Goal: Task Accomplishment & Management: Use online tool/utility

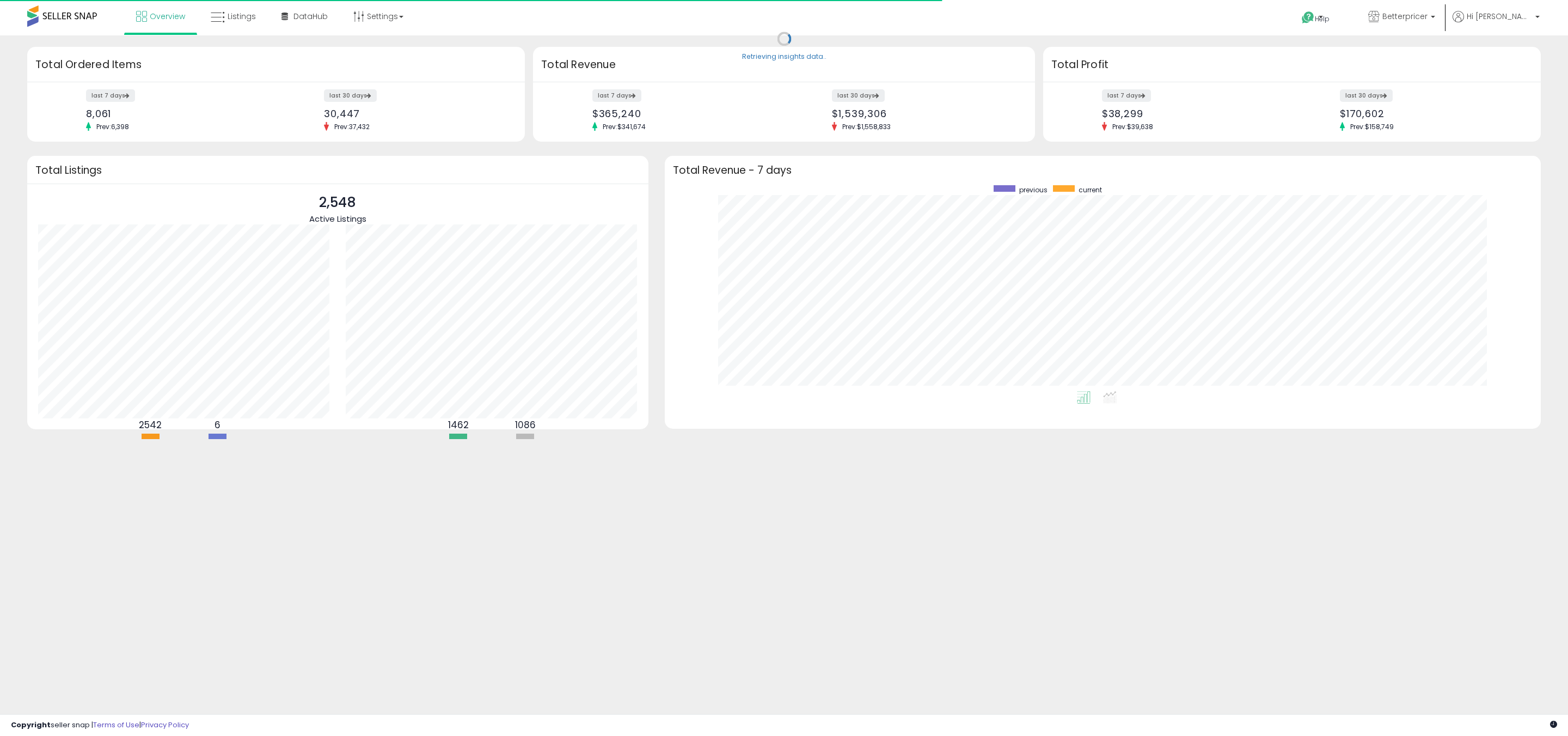
scroll to position [206, 853]
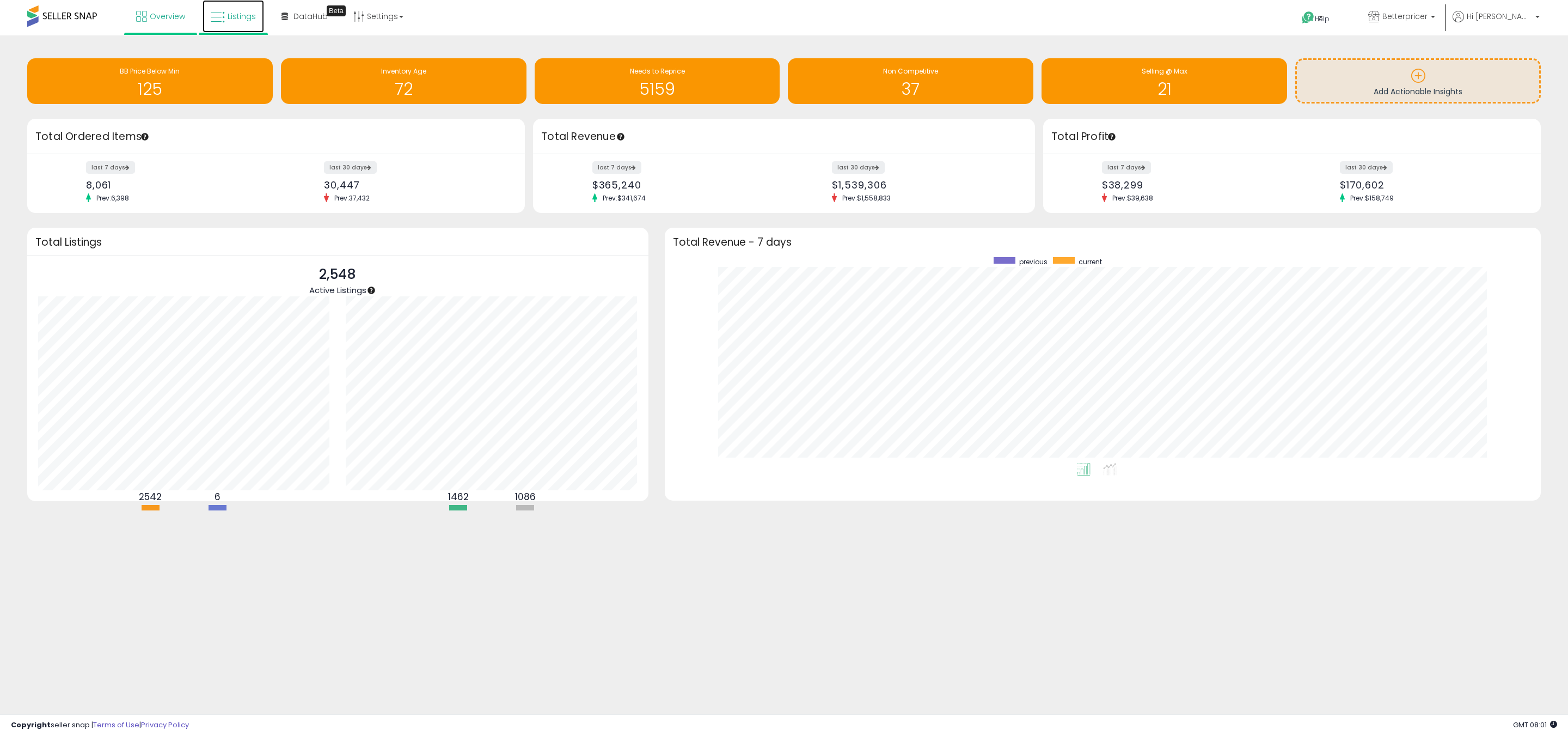
click at [249, 24] on link "Listings" at bounding box center [233, 16] width 61 height 33
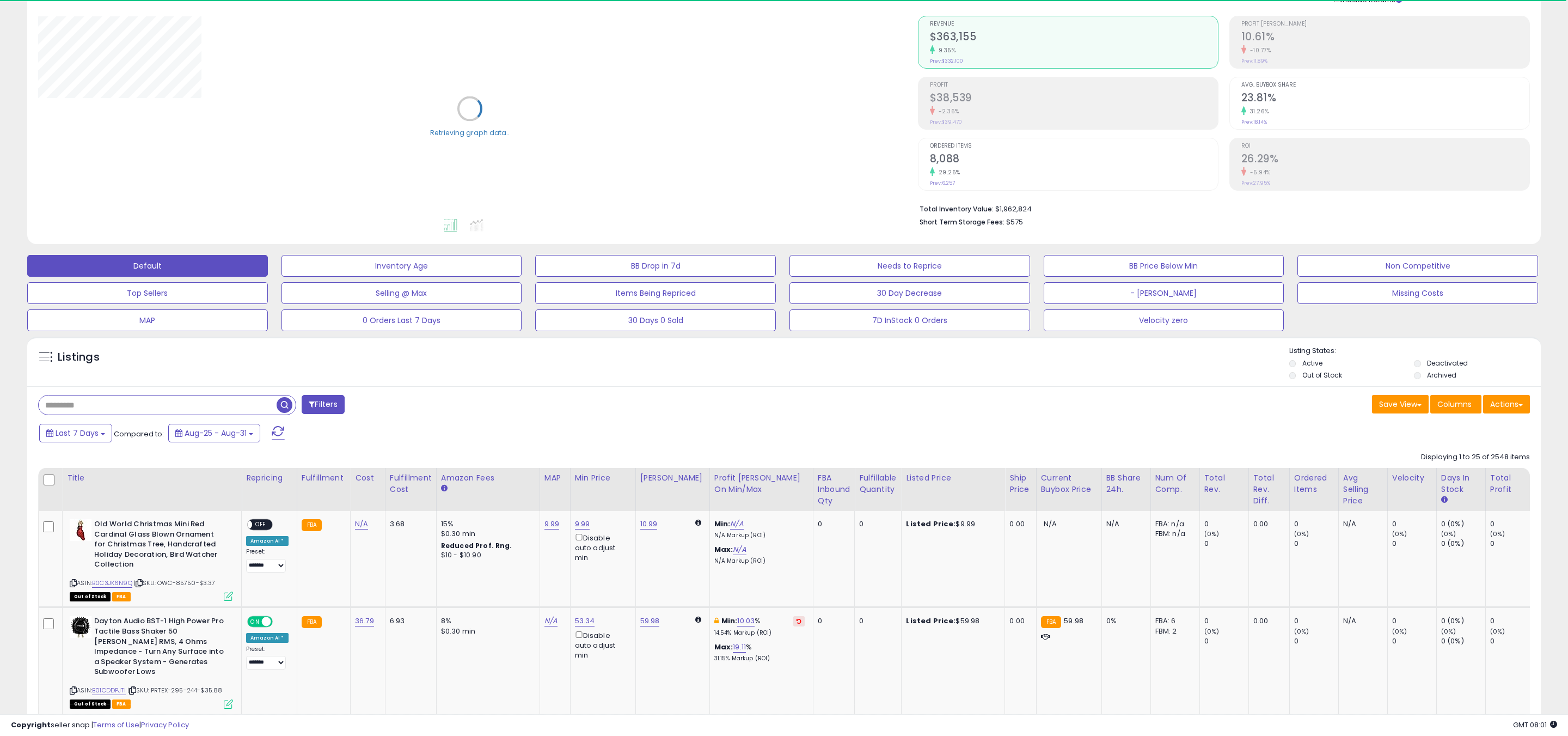
scroll to position [123, 0]
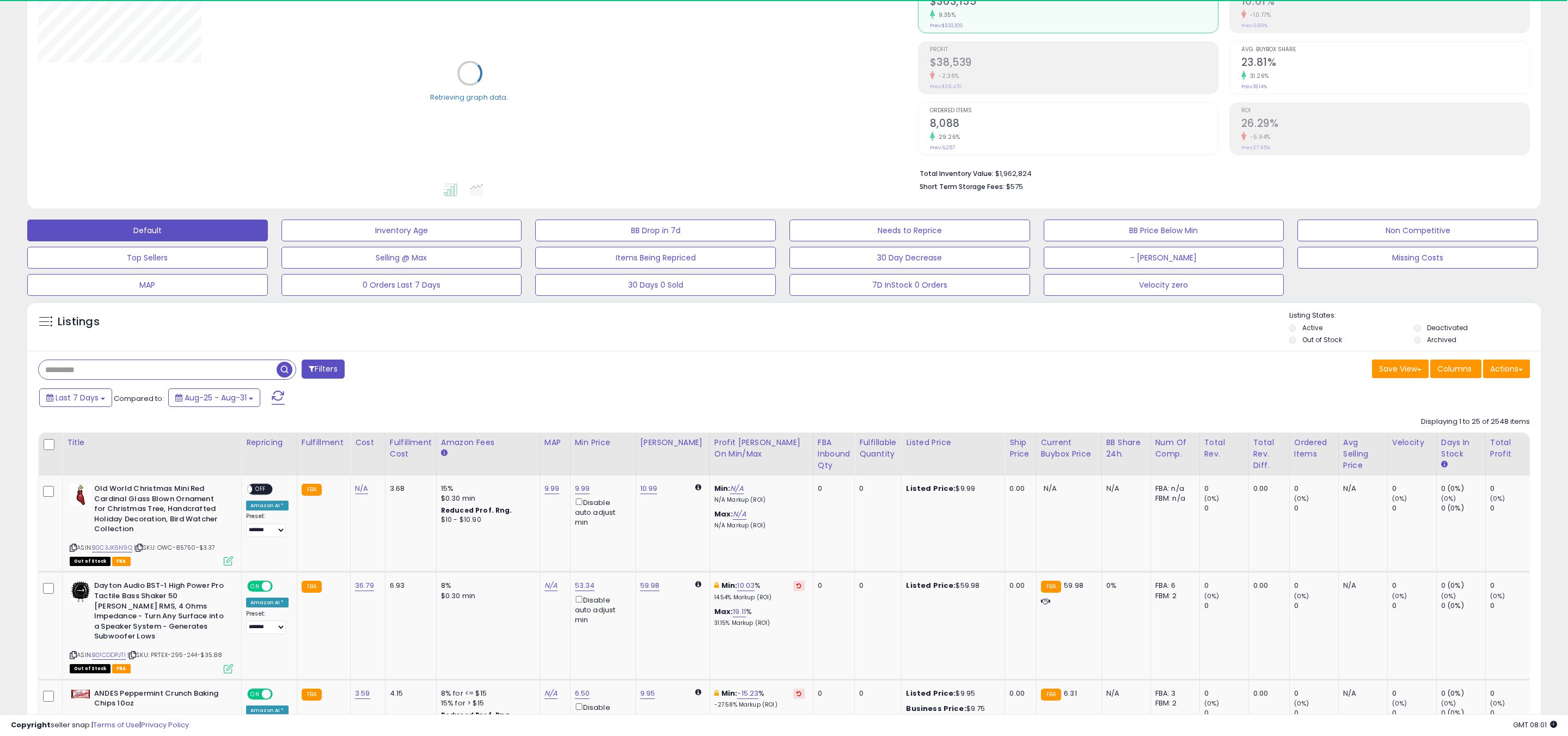
click at [164, 374] on input "text" at bounding box center [157, 370] width 238 height 19
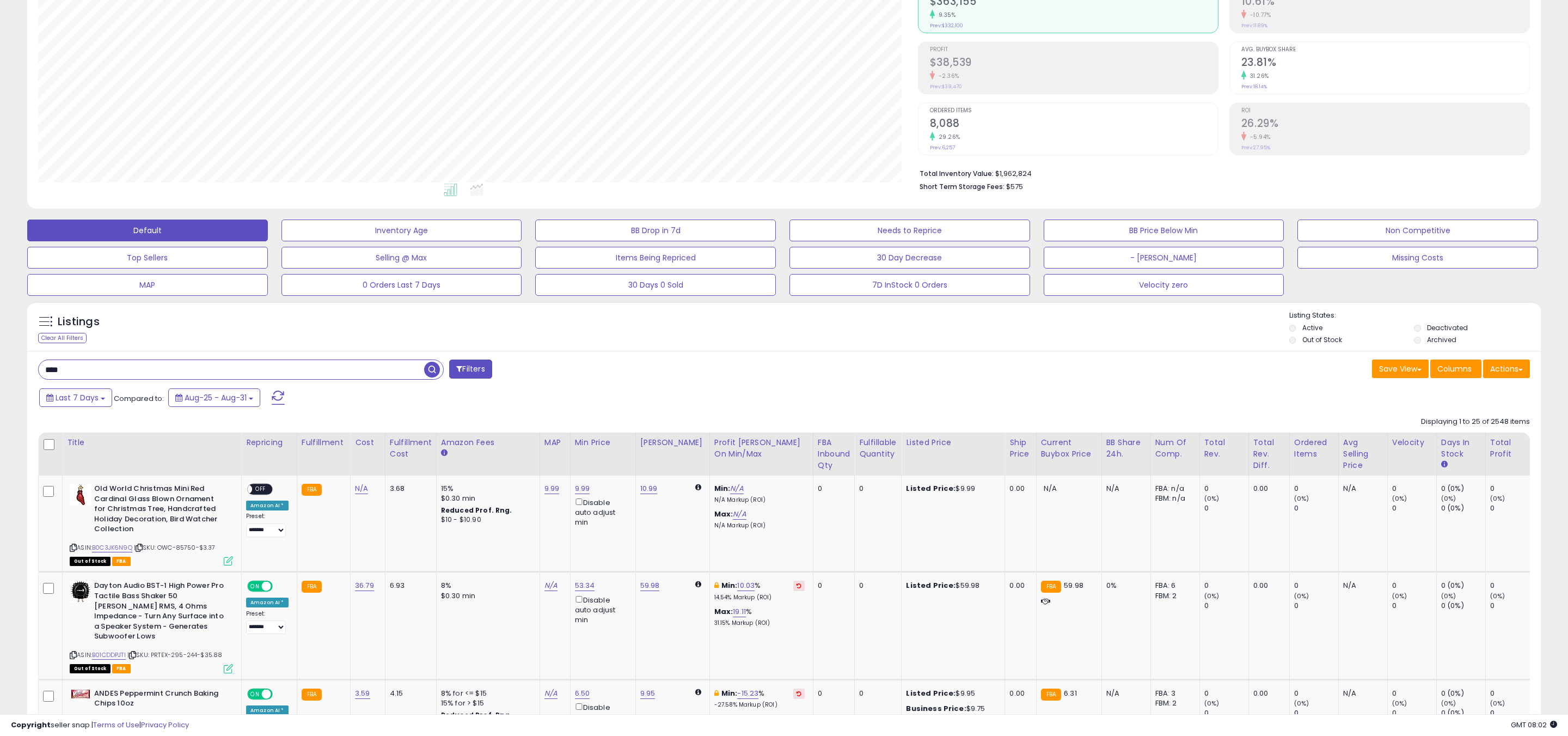
type input "****"
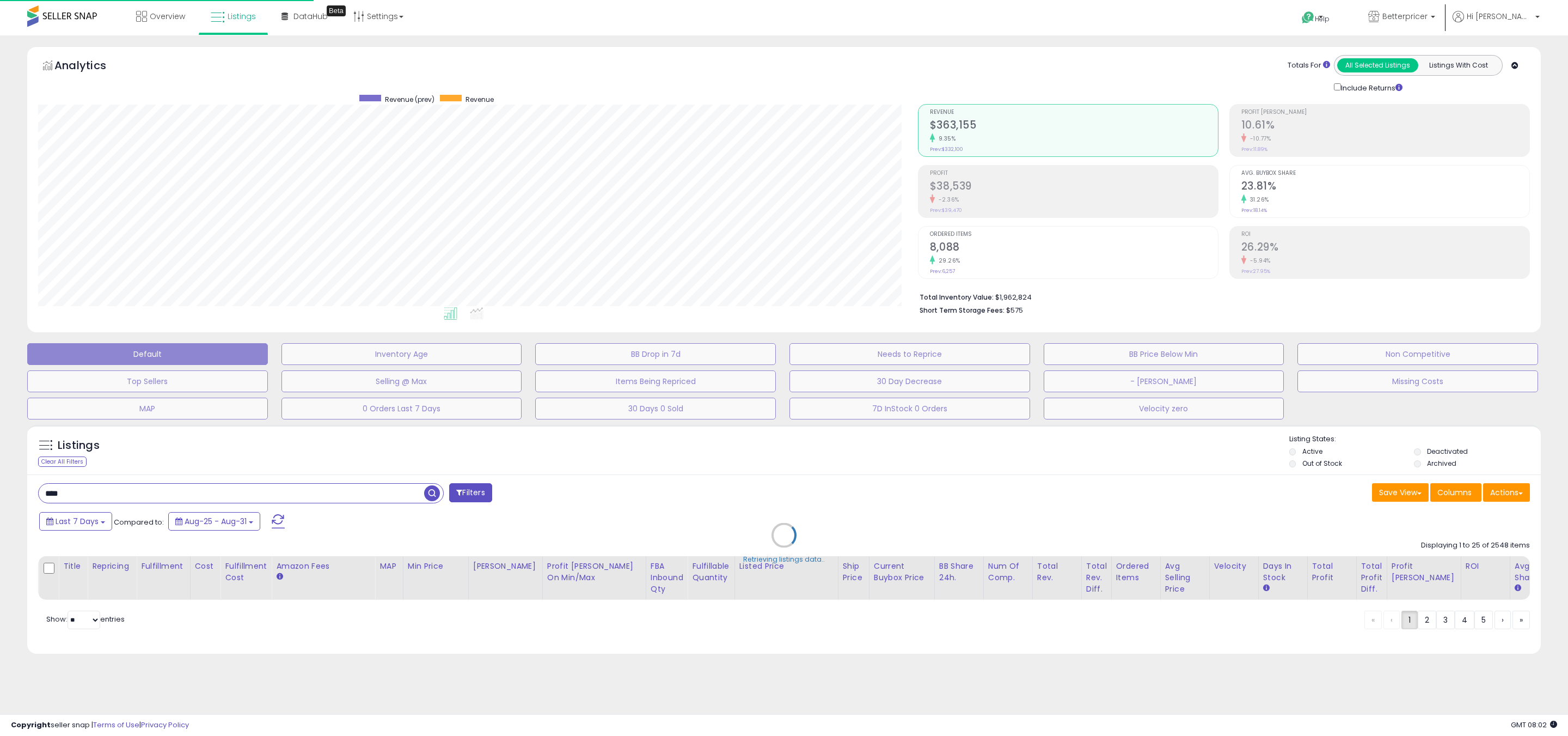
scroll to position [0, 0]
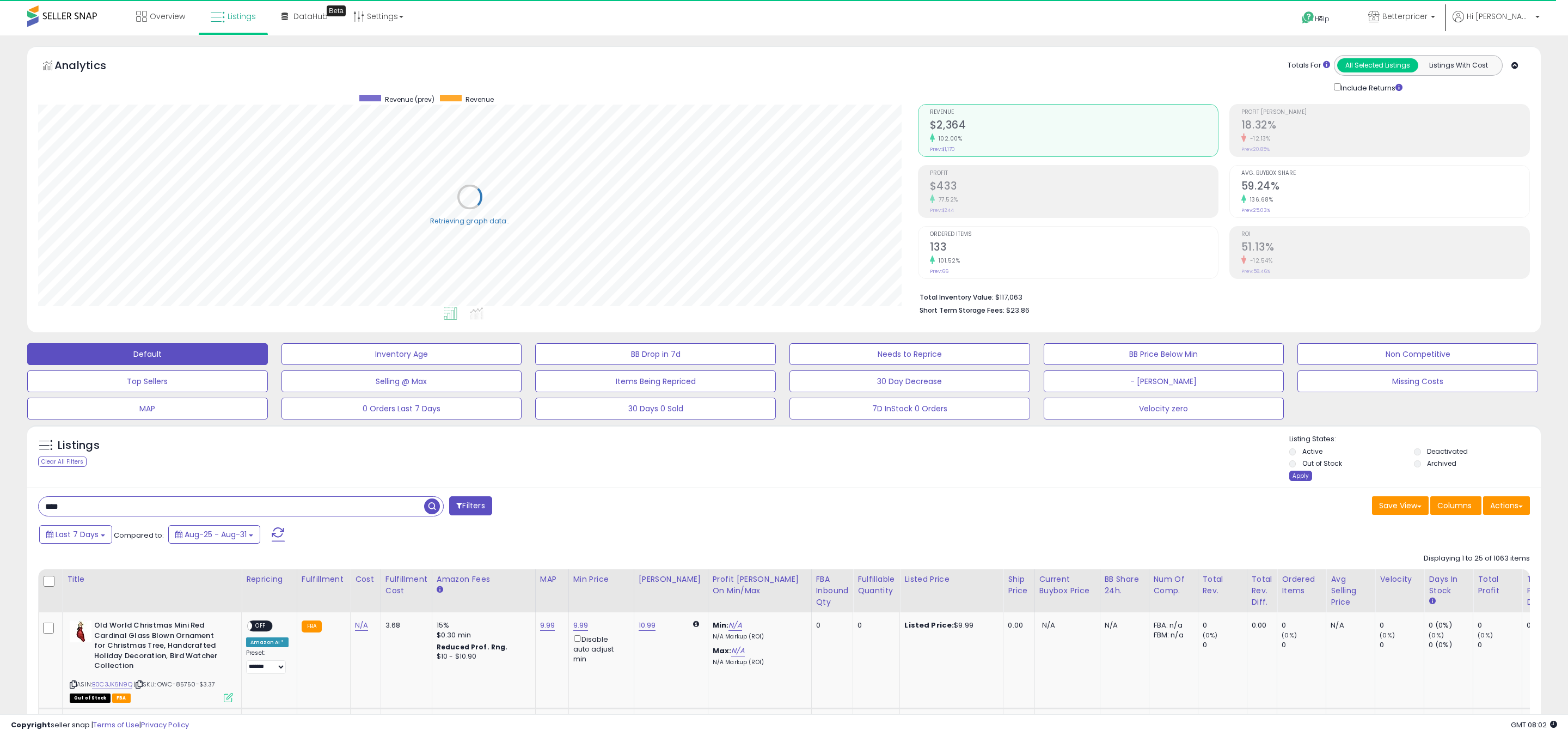
click at [1298, 472] on div "Apply" at bounding box center [1300, 476] width 23 height 11
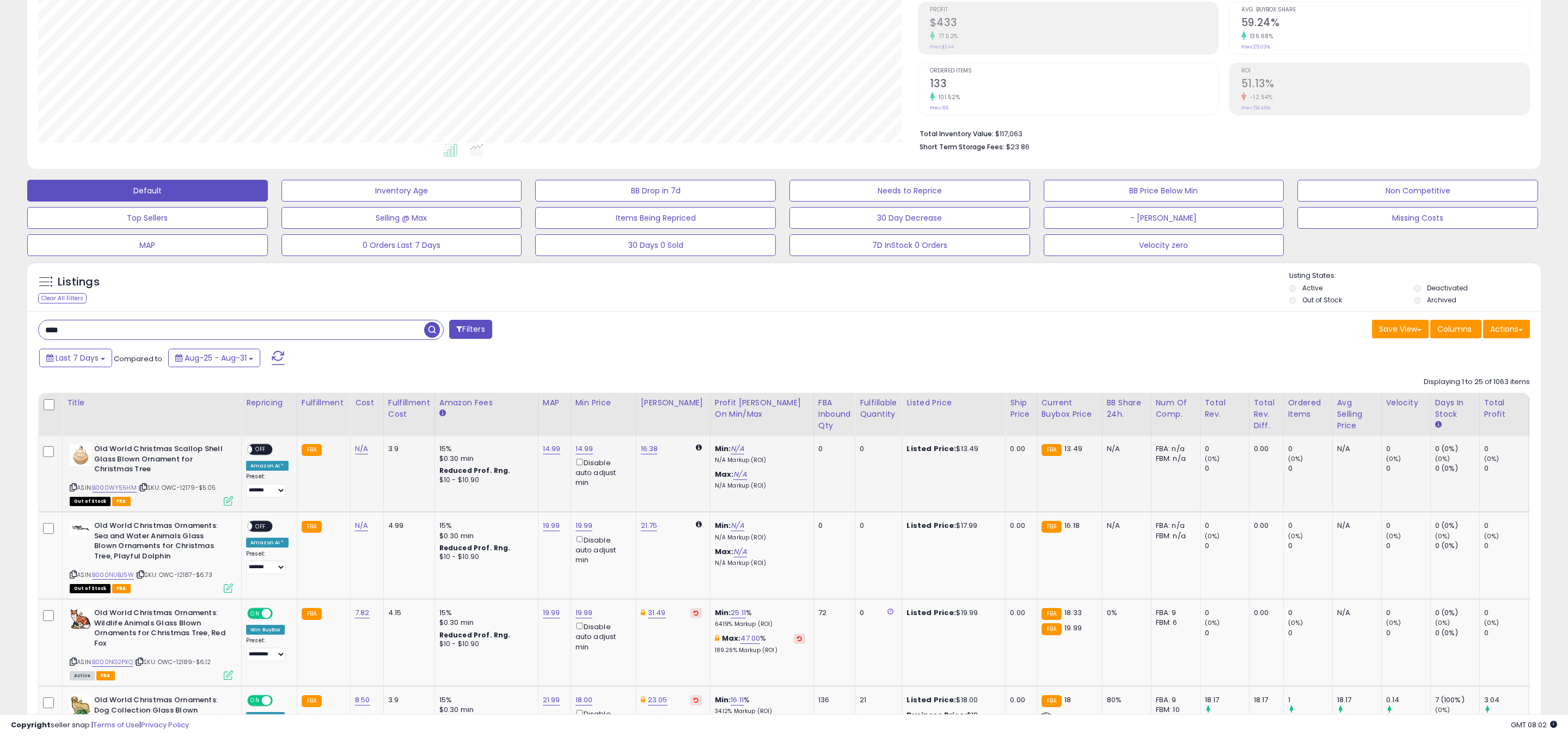
scroll to position [165, 0]
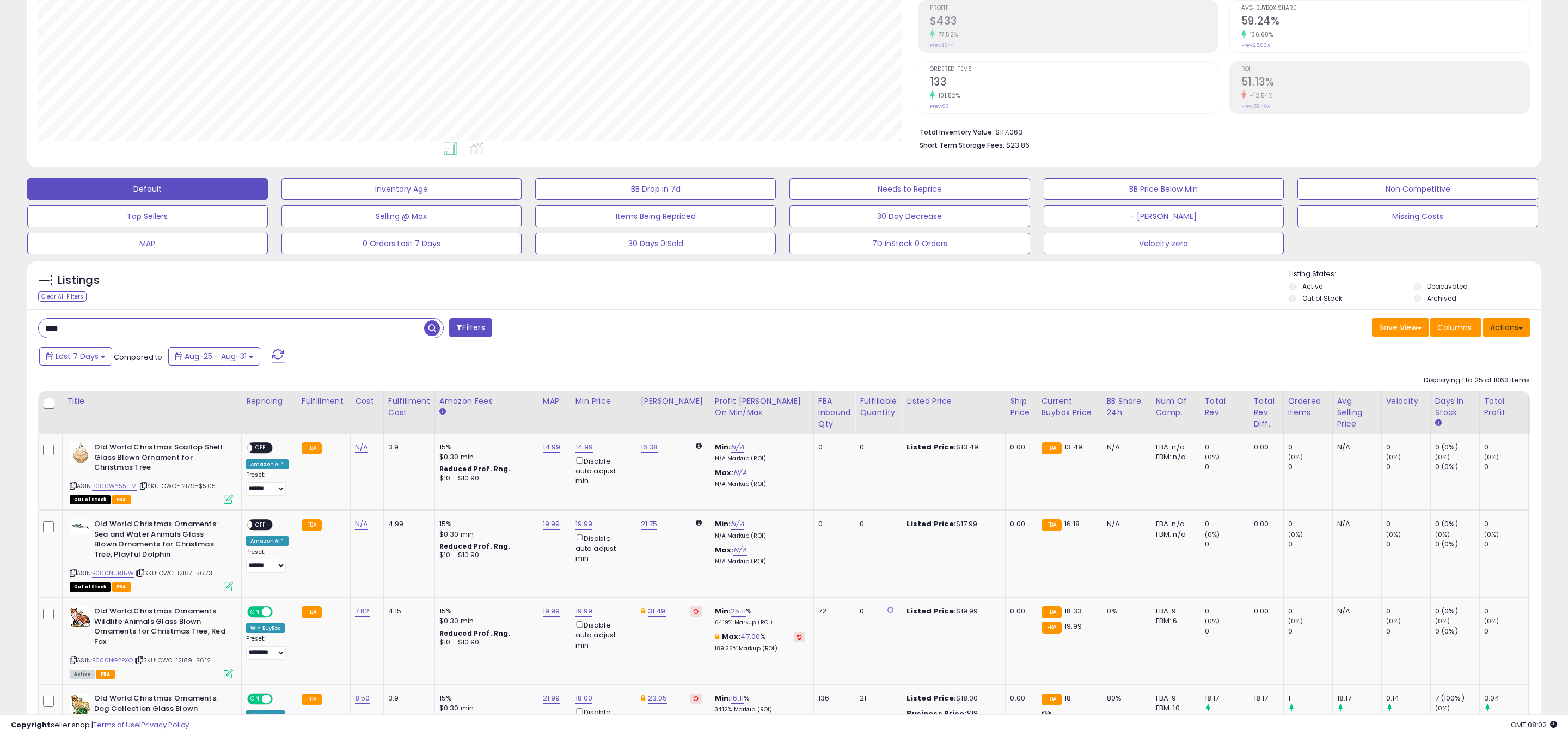
click at [1520, 324] on button "Actions" at bounding box center [1507, 327] width 47 height 19
click at [1455, 344] on link "Import" at bounding box center [1462, 350] width 119 height 17
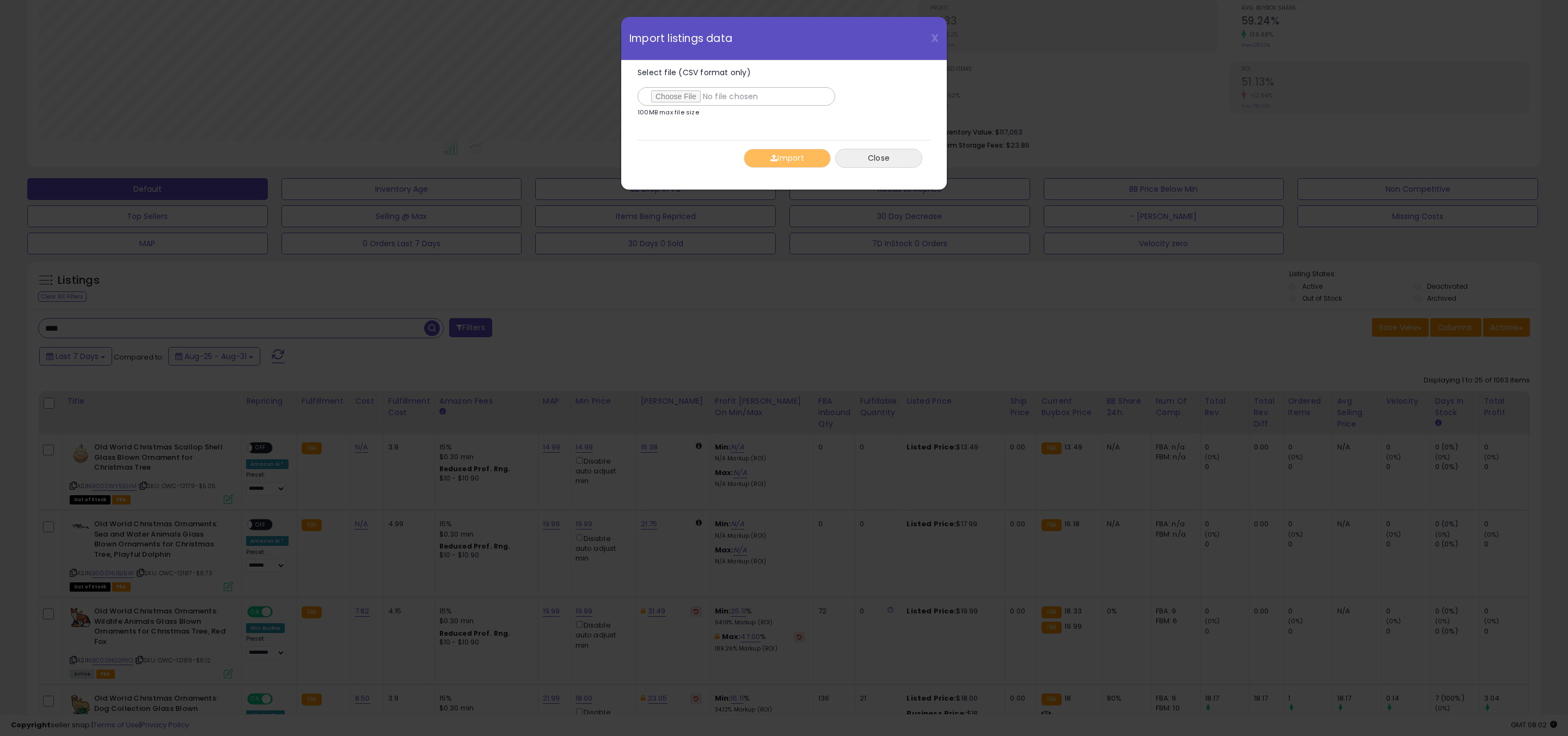
click at [876, 149] on button "Close" at bounding box center [878, 158] width 87 height 19
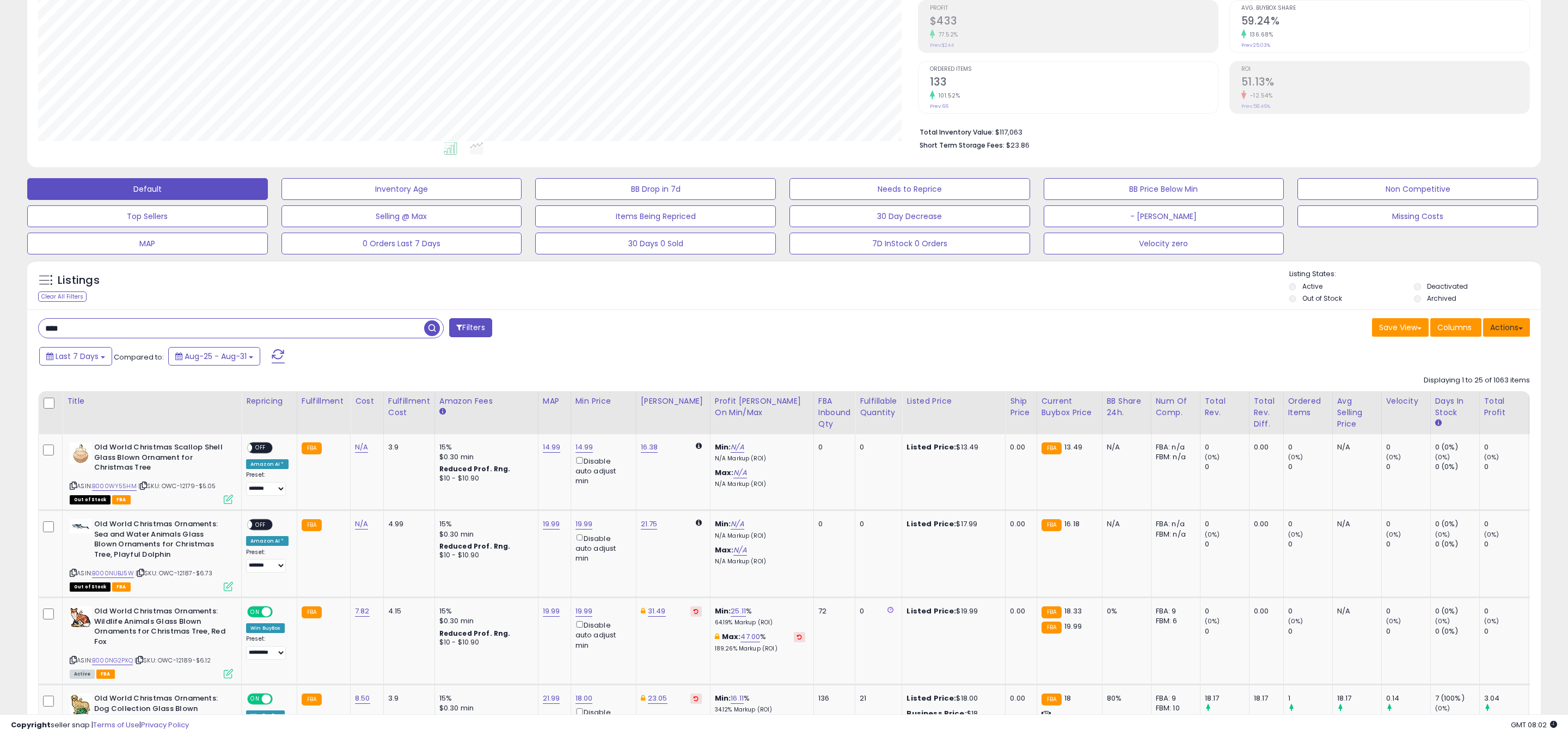
click at [1505, 324] on button "Actions" at bounding box center [1507, 327] width 47 height 19
click at [1431, 375] on link "Export Visible Columns" at bounding box center [1462, 378] width 119 height 17
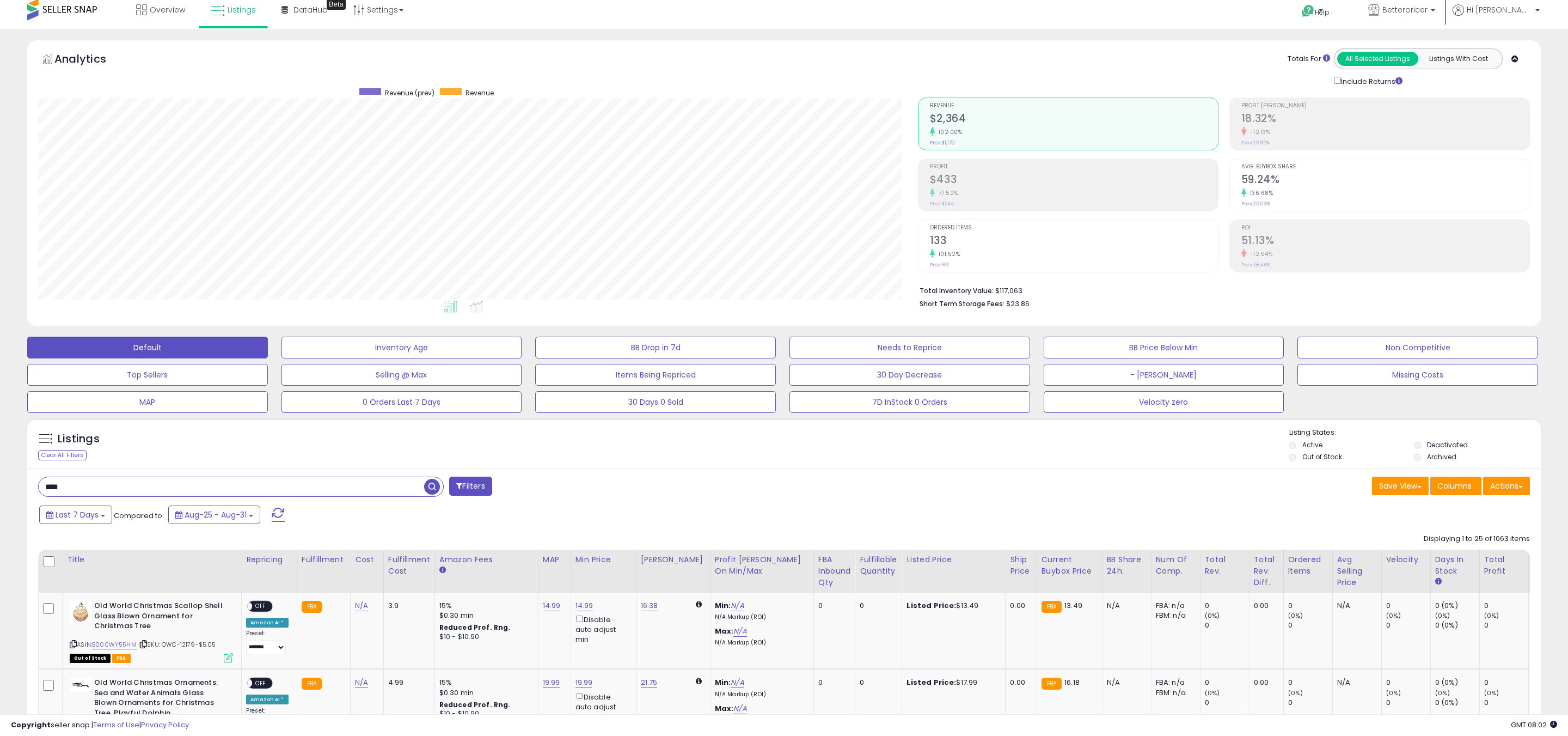
scroll to position [0, 0]
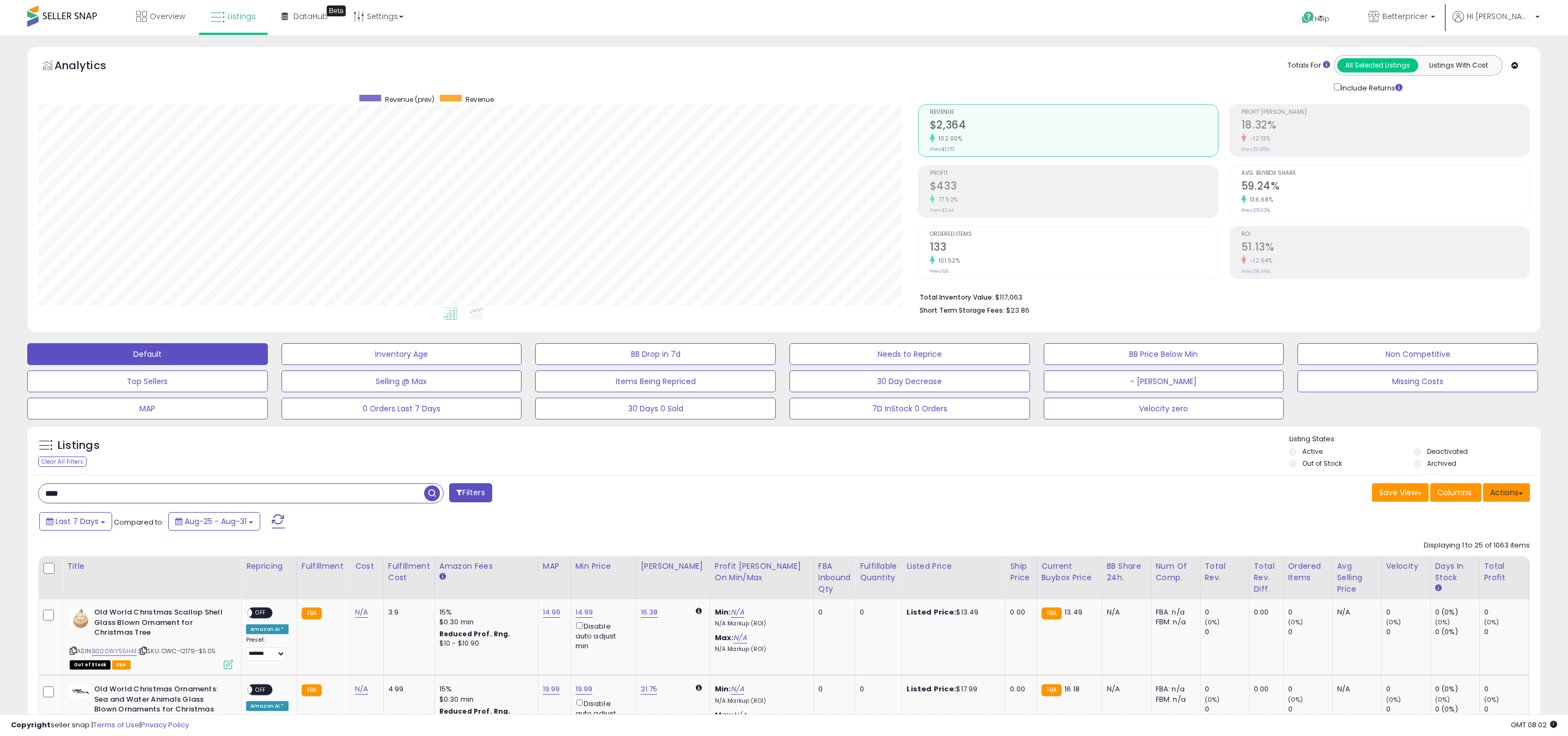
click at [1522, 496] on button "Actions" at bounding box center [1507, 492] width 47 height 19
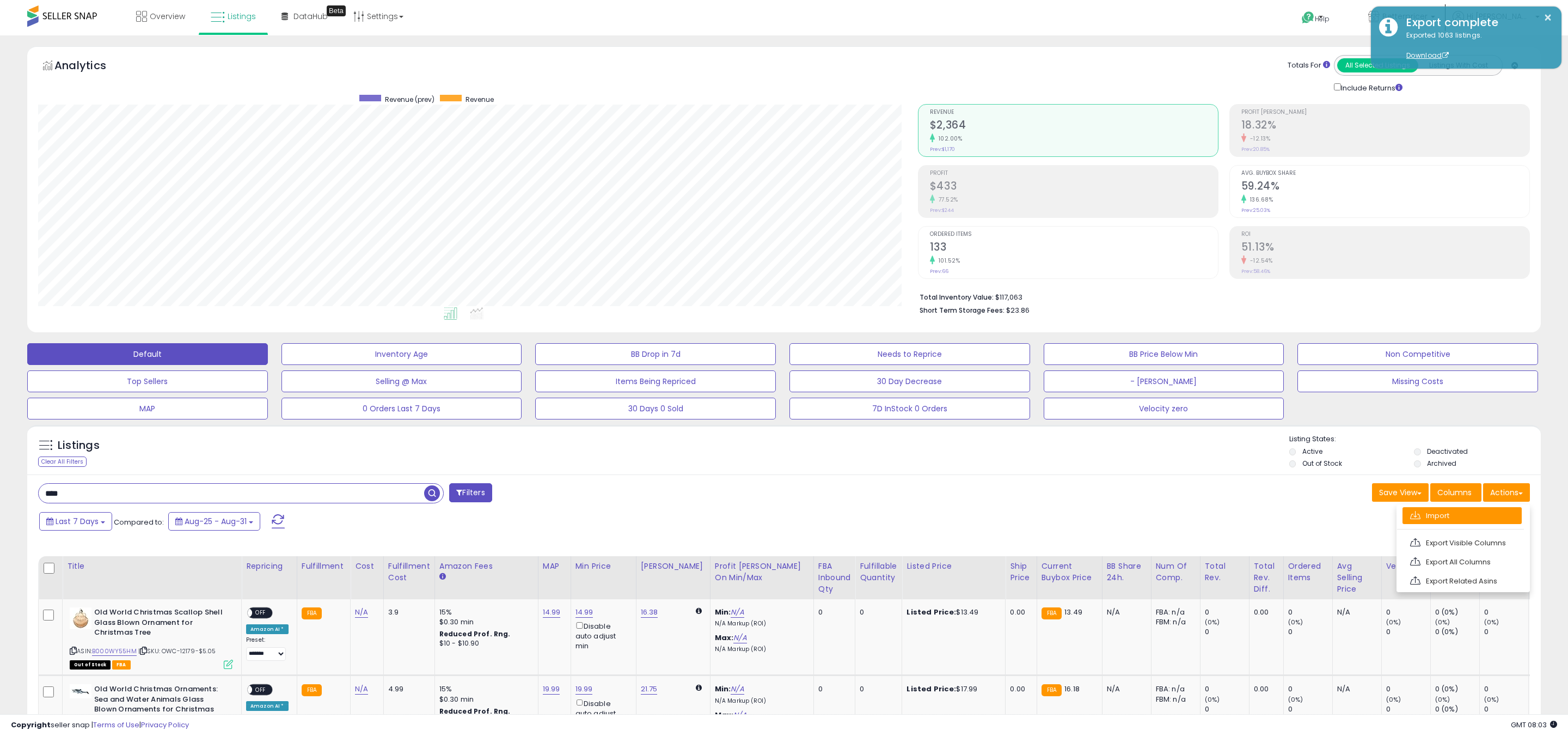
click at [1438, 513] on link "Import" at bounding box center [1462, 515] width 119 height 17
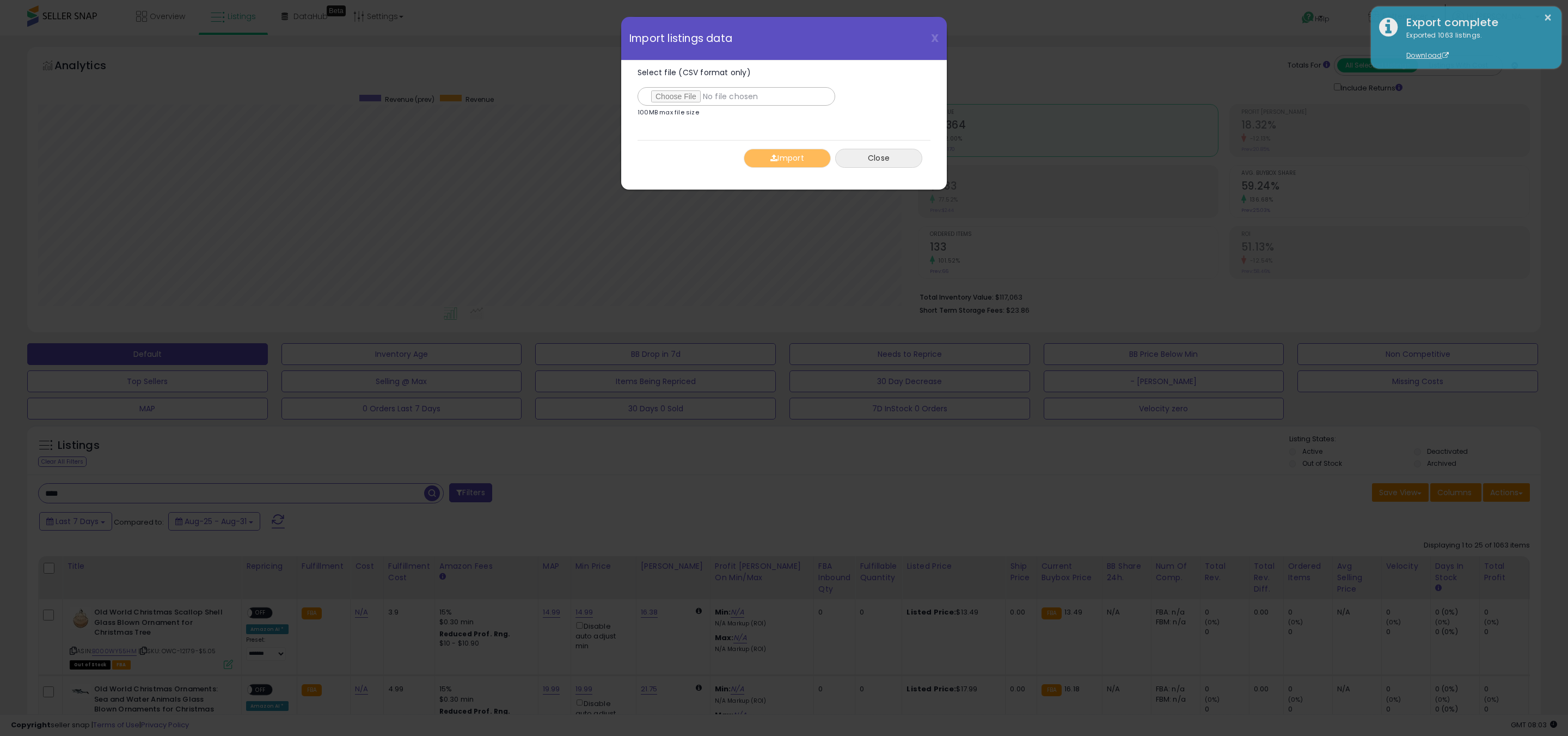
click at [862, 156] on button "Close" at bounding box center [878, 158] width 87 height 19
